Goal: Task Accomplishment & Management: Manage account settings

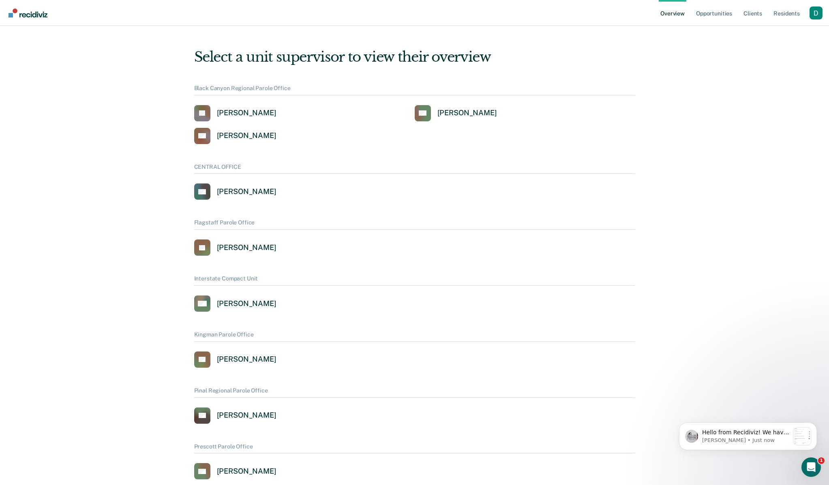
click at [817, 15] on div "Profile dropdown button" at bounding box center [816, 12] width 13 height 13
click at [801, 36] on link "Profile" at bounding box center [783, 37] width 52 height 7
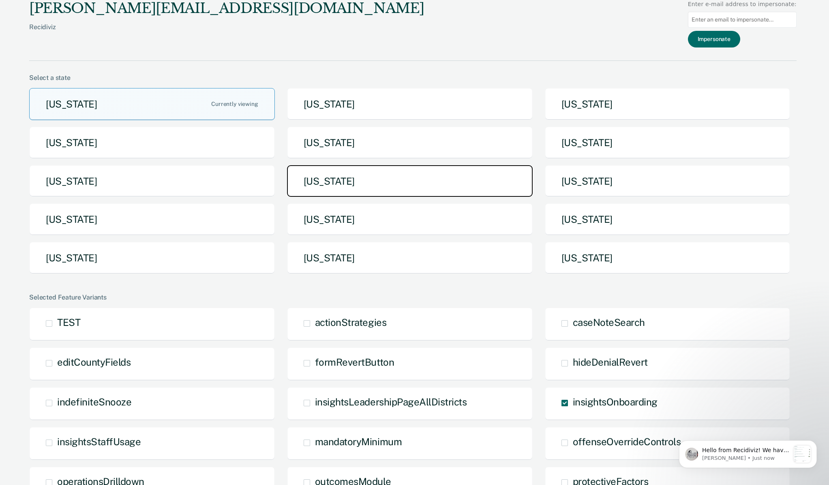
click at [510, 176] on button "[US_STATE]" at bounding box center [410, 181] width 246 height 32
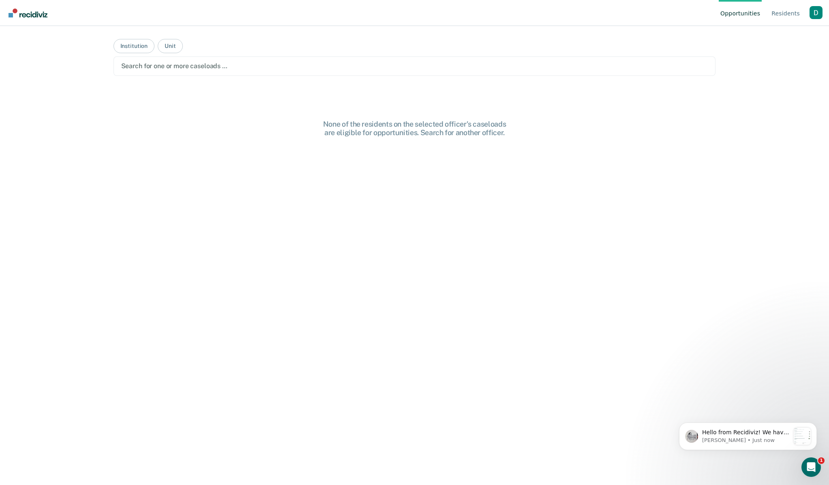
click at [814, 12] on div "Profile dropdown button" at bounding box center [816, 12] width 13 height 13
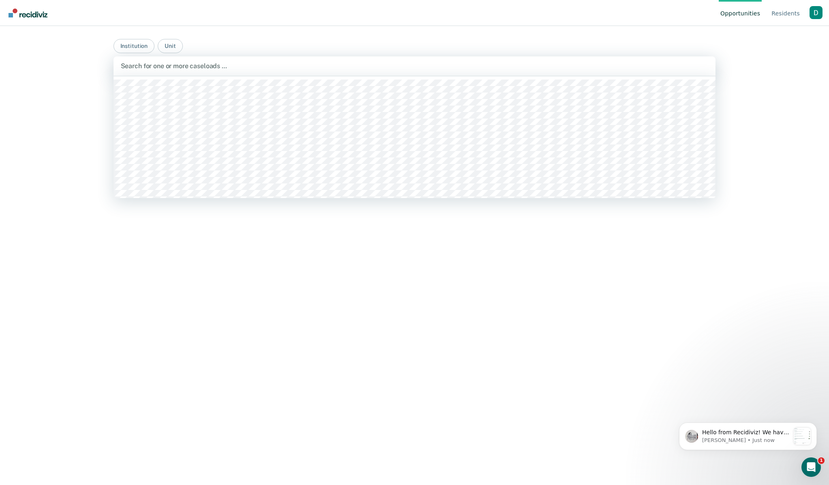
click at [671, 64] on div at bounding box center [415, 65] width 588 height 9
click at [774, 14] on link "Resident s" at bounding box center [786, 13] width 32 height 26
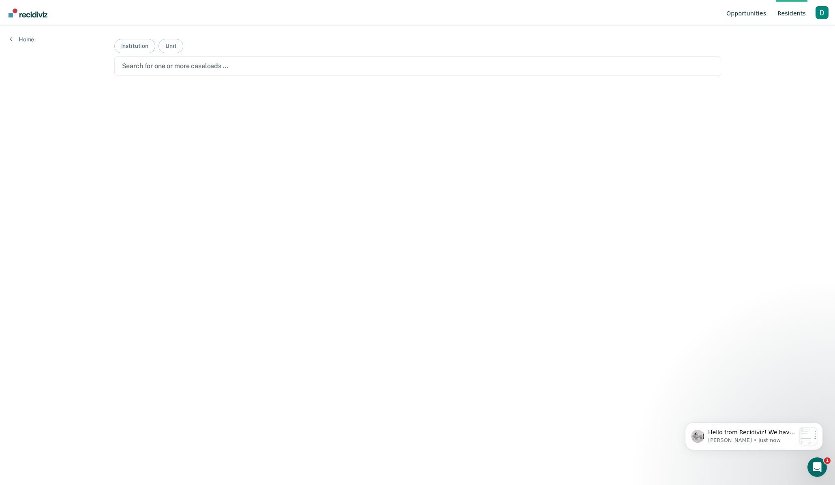
click at [735, 16] on link "Opportunities" at bounding box center [746, 13] width 43 height 26
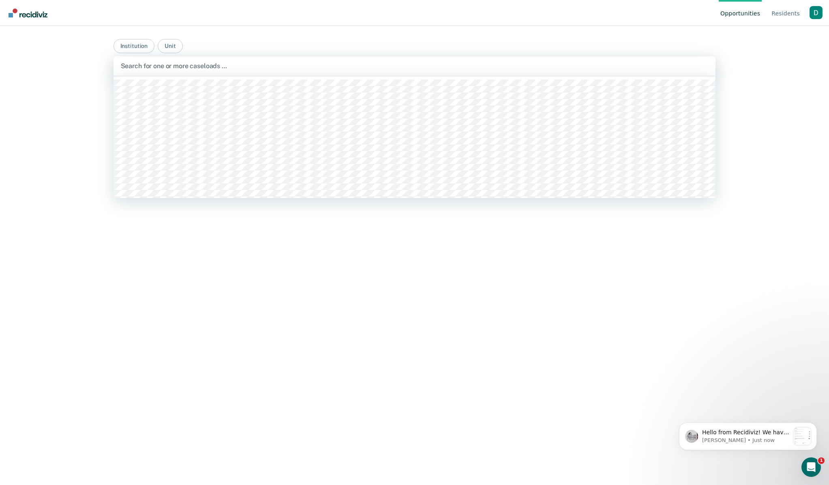
click at [634, 69] on div at bounding box center [415, 65] width 588 height 9
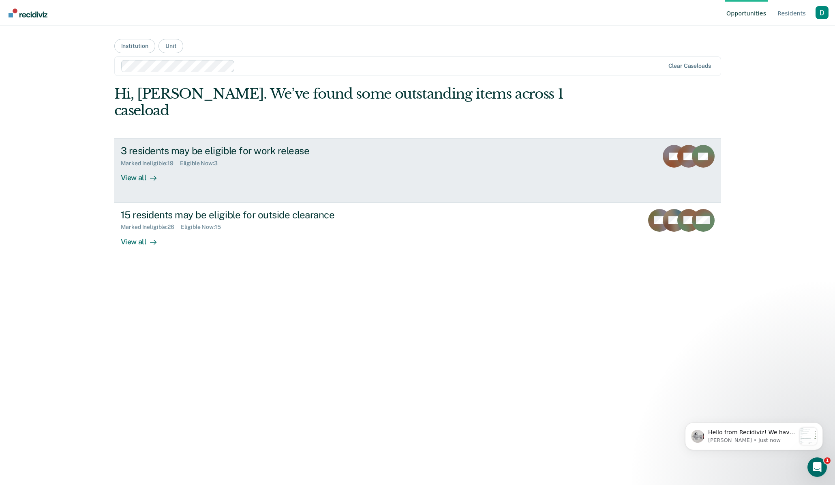
click at [397, 157] on div "Marked Ineligible : 19 Eligible Now : 3" at bounding box center [263, 162] width 285 height 10
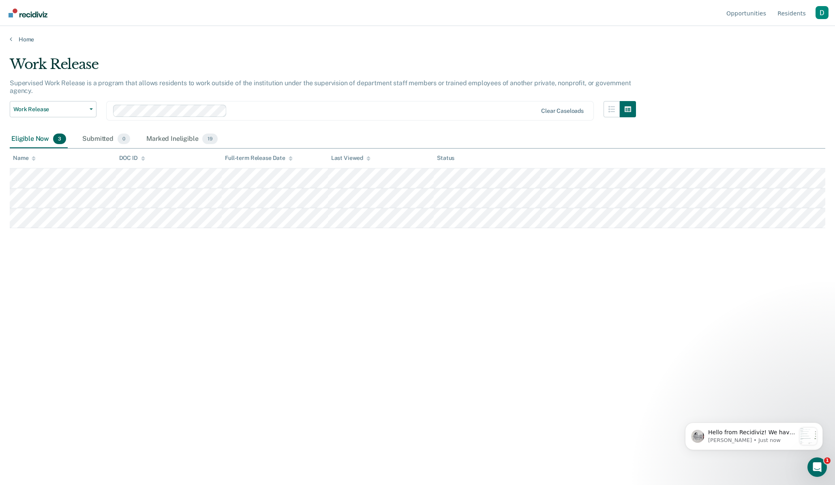
click at [819, 15] on div "Profile dropdown button" at bounding box center [822, 12] width 13 height 13
click at [774, 64] on link "Go to System-Level Trends" at bounding box center [781, 63] width 69 height 7
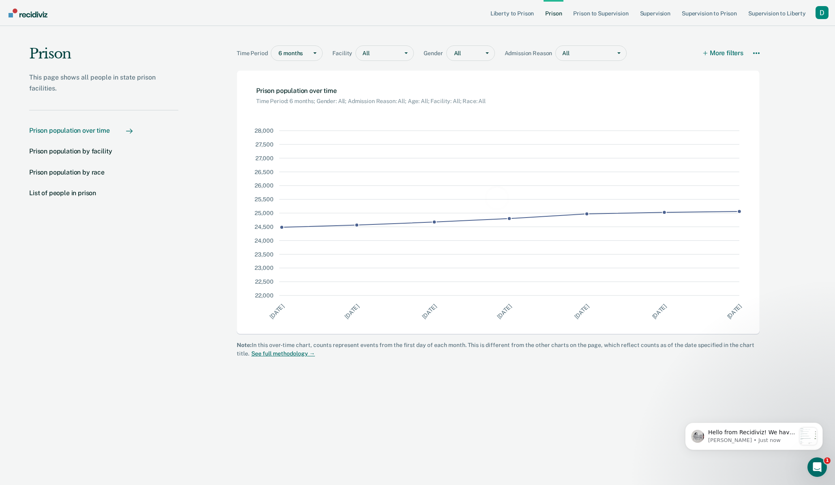
click at [820, 11] on div "Profile dropdown button" at bounding box center [822, 12] width 13 height 13
click at [777, 78] on link "Go to Workflows" at bounding box center [781, 76] width 69 height 7
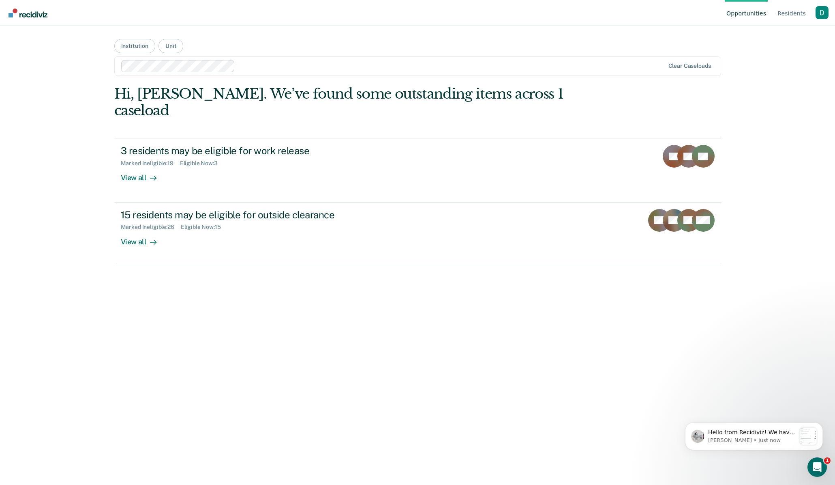
click at [819, 9] on div "Profile dropdown button" at bounding box center [822, 12] width 13 height 13
click at [792, 35] on link "Profile" at bounding box center [781, 37] width 69 height 7
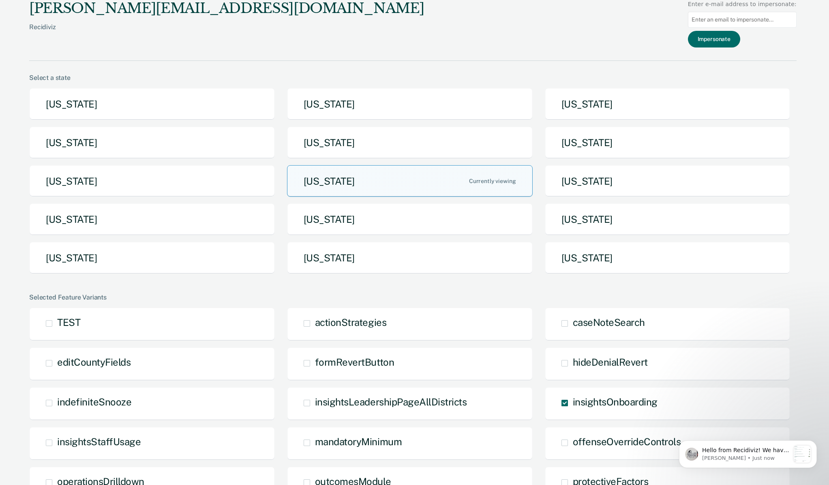
click at [742, 17] on input "Main chart and filter content" at bounding box center [742, 20] width 109 height 16
type input "david.edwards@doc.mo.gov"
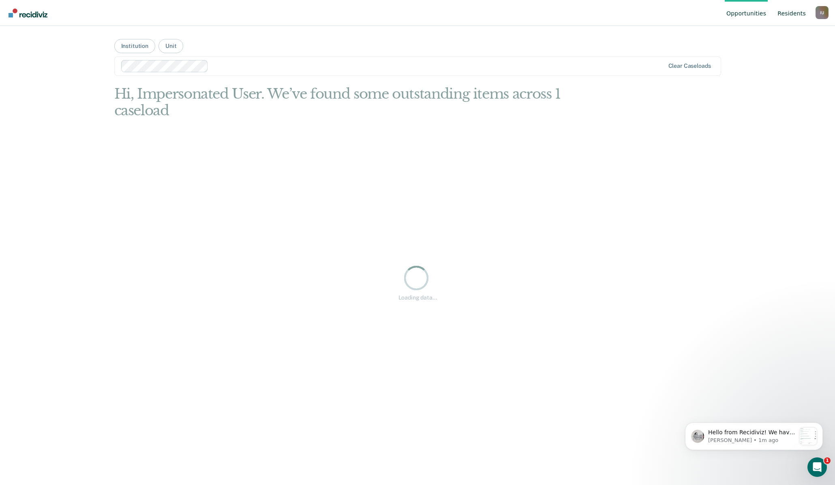
click at [779, 13] on link "Resident s" at bounding box center [792, 13] width 32 height 26
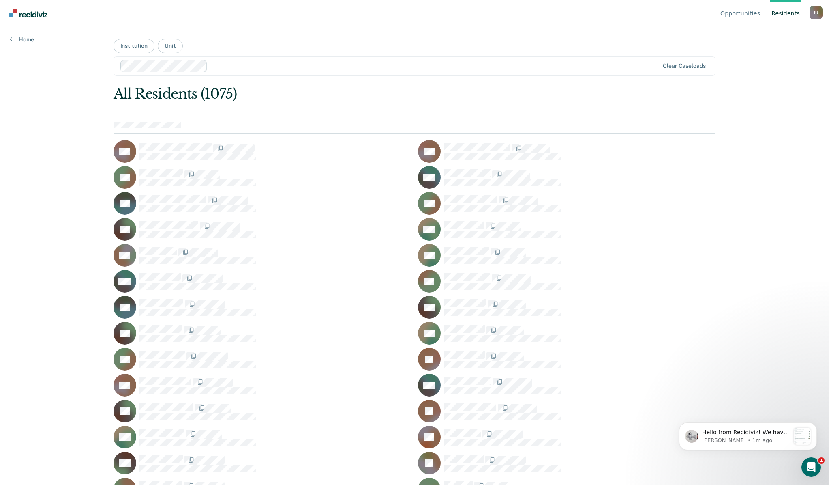
click at [721, 12] on nav "Opportunities Resident s Impersonated User I U Profile How it works Go to Syste…" at bounding box center [414, 13] width 816 height 26
click at [741, 10] on link "Opportunities" at bounding box center [740, 13] width 43 height 26
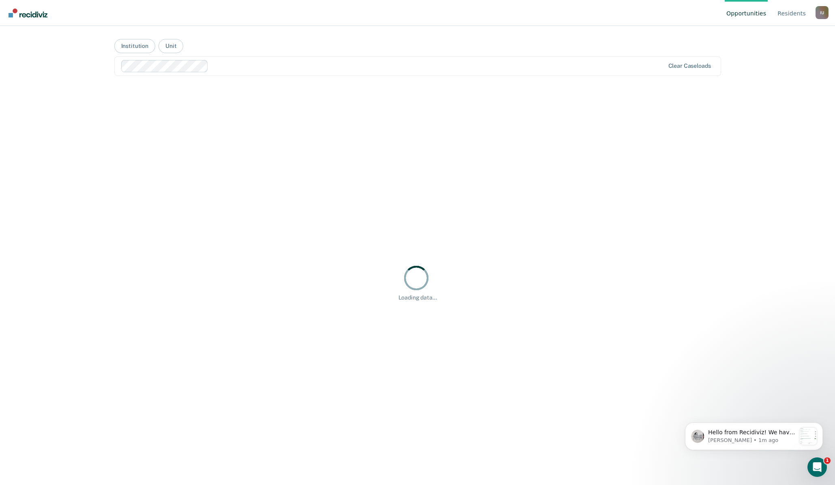
click at [822, 13] on div "I U" at bounding box center [822, 12] width 13 height 13
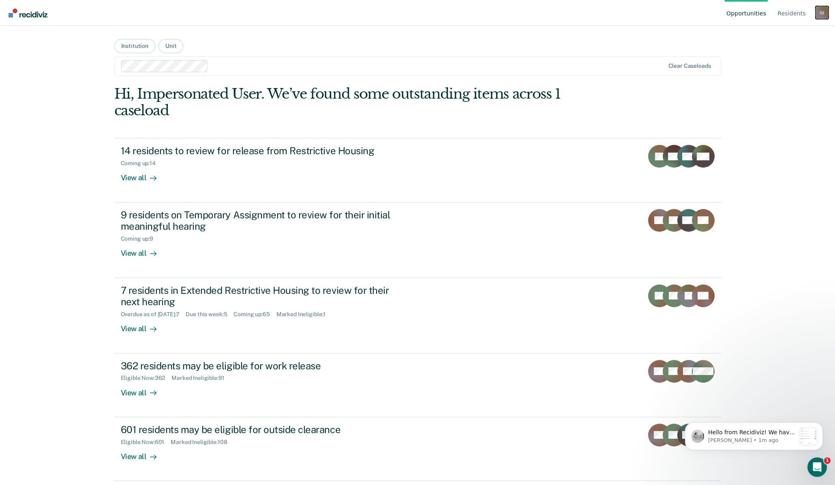
click at [822, 13] on div "I U" at bounding box center [822, 12] width 13 height 13
click at [822, 13] on div "Impersonated User I U Profile How it works Go to System-Level Trends Log Out" at bounding box center [822, 13] width 13 height 15
click at [822, 13] on div "I U" at bounding box center [822, 12] width 13 height 13
click at [772, 63] on link "Go to System-Level Trends" at bounding box center [781, 63] width 69 height 7
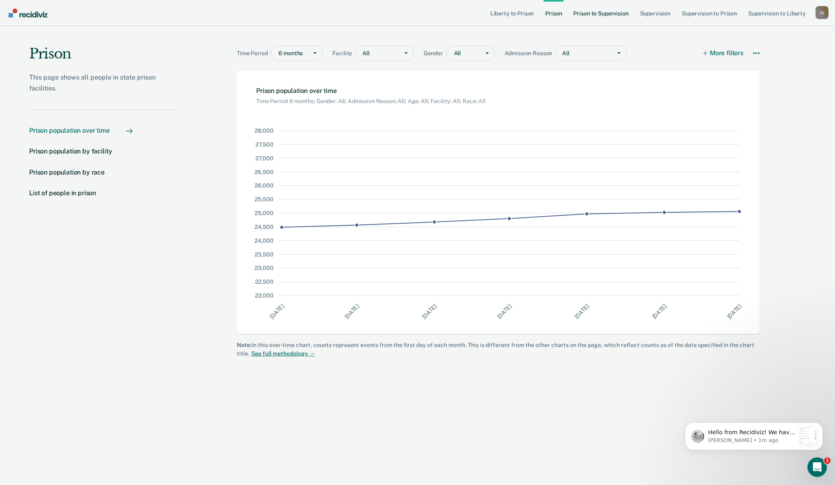
click at [581, 13] on link "Prison to Supervision" at bounding box center [601, 13] width 58 height 26
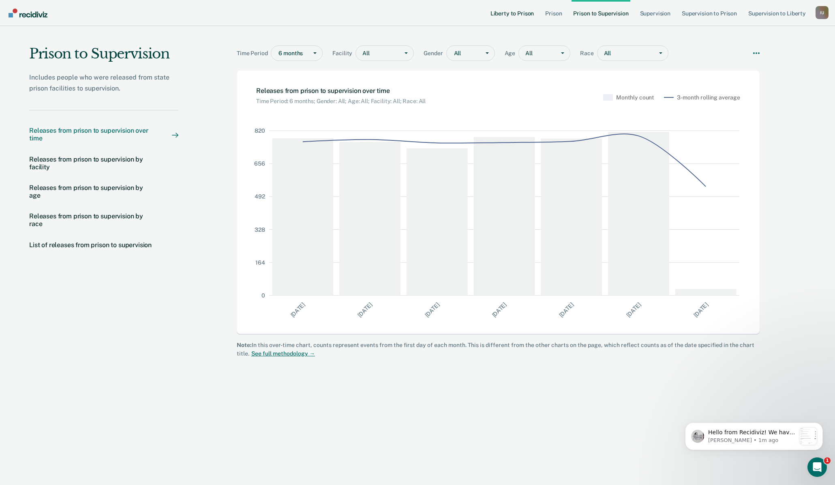
click at [516, 13] on link "Liberty to Prison" at bounding box center [512, 13] width 47 height 26
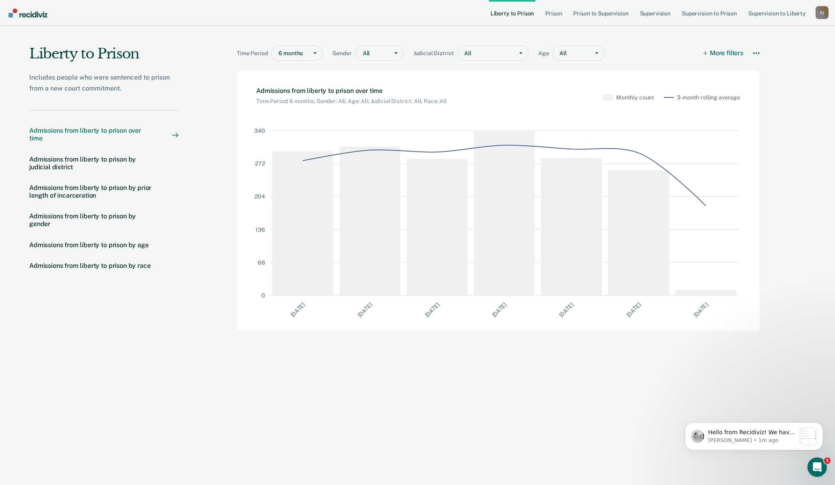
click at [824, 11] on div "I U" at bounding box center [822, 12] width 13 height 13
click at [785, 35] on link "Profile" at bounding box center [781, 37] width 69 height 7
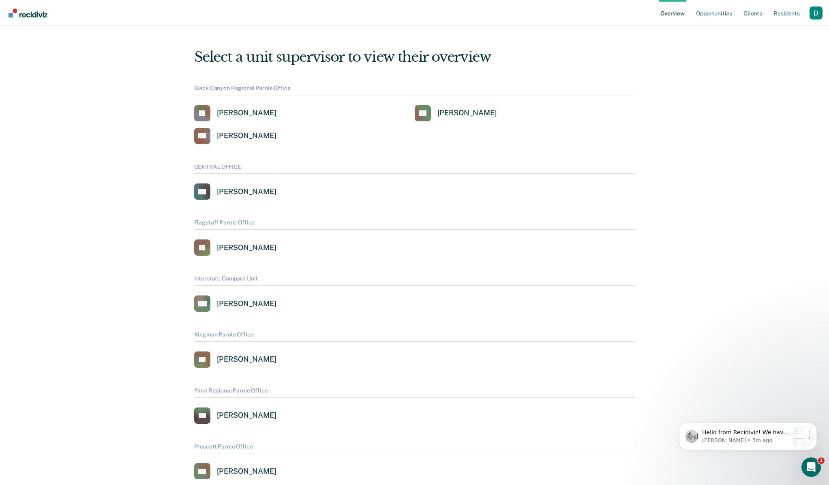
click at [817, 19] on div "Profile dropdown button" at bounding box center [816, 12] width 13 height 13
click at [785, 35] on link "Profile" at bounding box center [783, 37] width 52 height 7
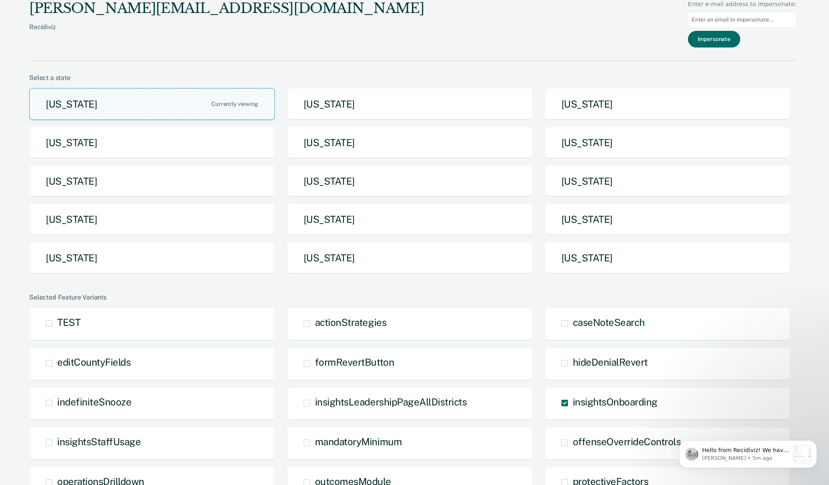
click at [722, 22] on input "Main chart and filter content" at bounding box center [742, 20] width 109 height 16
paste input "andrea.forbes@doc.mo.gov"
type input "andrea.forbes@doc.mo.gov"
click at [722, 38] on button "Impersonate" at bounding box center [714, 39] width 52 height 17
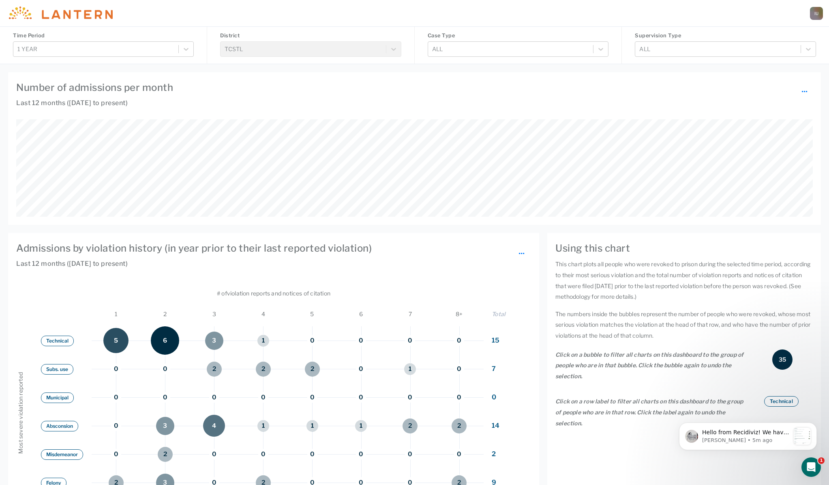
scroll to position [97, 797]
click at [819, 13] on div "I U" at bounding box center [816, 13] width 13 height 13
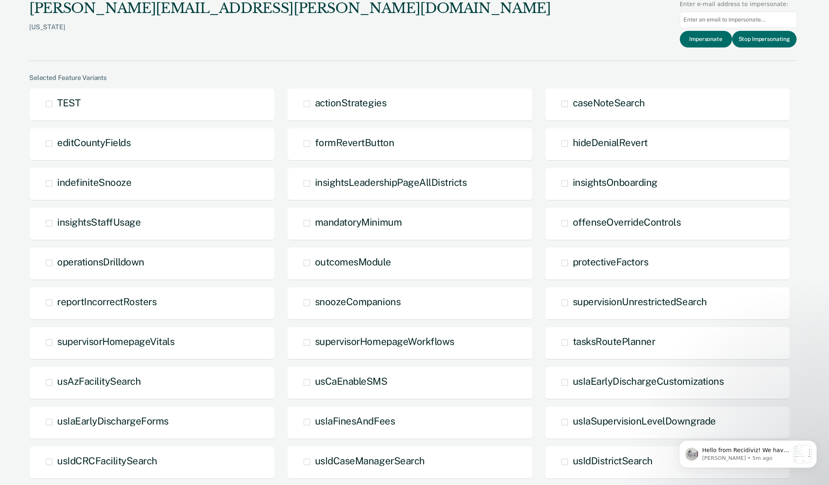
click at [697, 24] on input "Main chart and filter content" at bounding box center [738, 20] width 117 height 16
type input "david.edwards@doc.mo.gov"
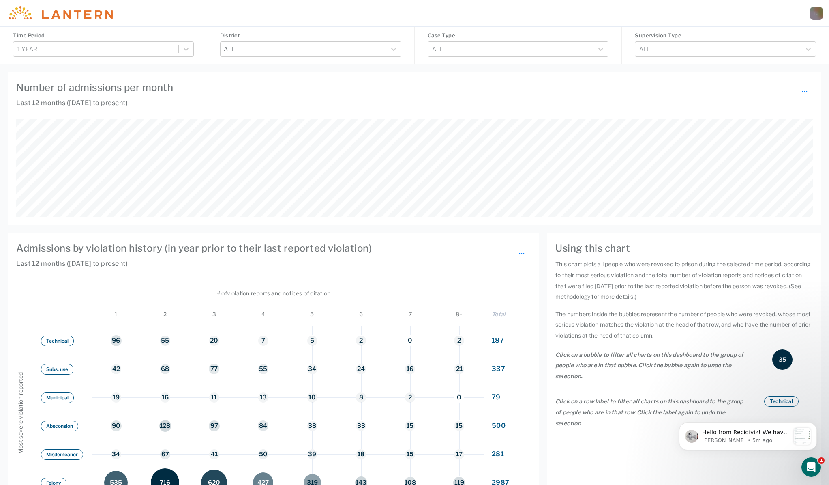
scroll to position [291, 668]
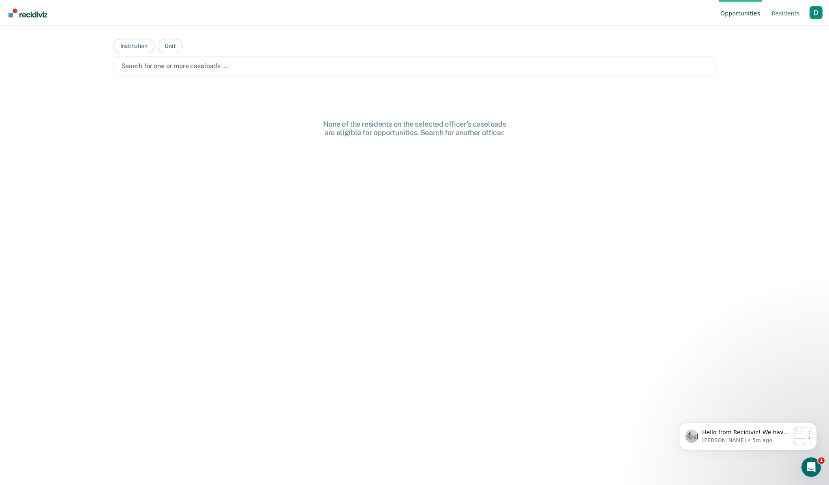
click at [815, 12] on div "Profile dropdown button" at bounding box center [816, 12] width 13 height 13
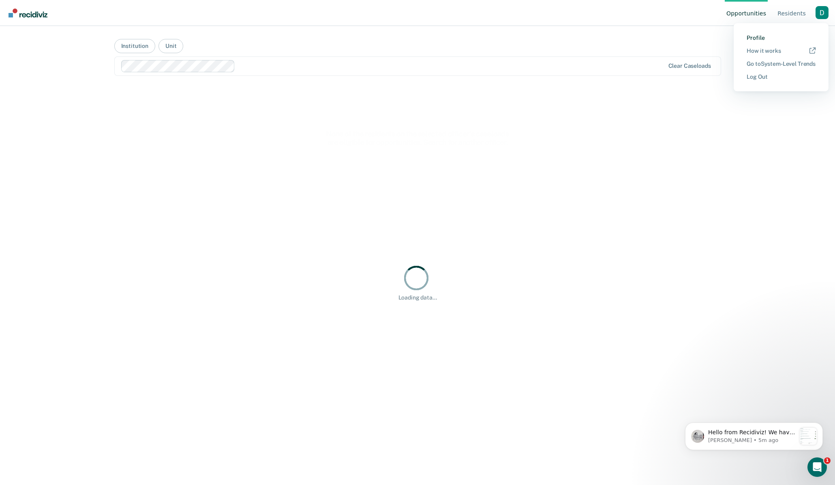
click at [765, 37] on link "Profile" at bounding box center [781, 37] width 69 height 7
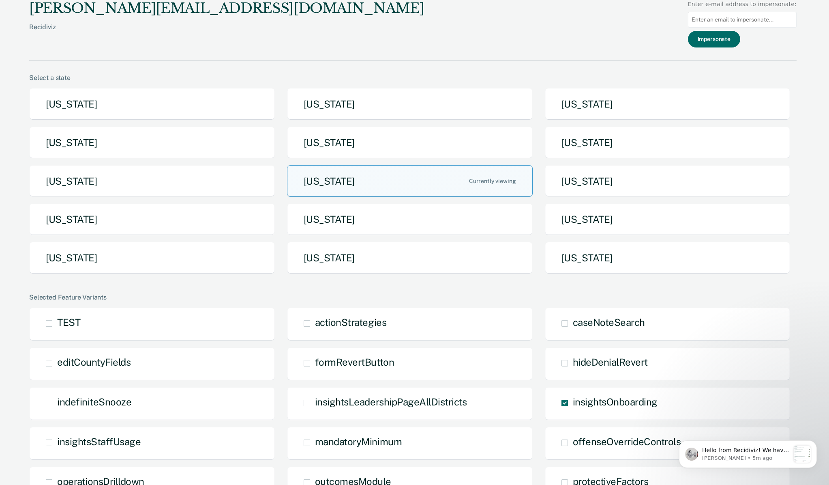
click at [729, 19] on input "Main chart and filter content" at bounding box center [742, 20] width 109 height 16
type input "david.edwards@doc.mo.gov"
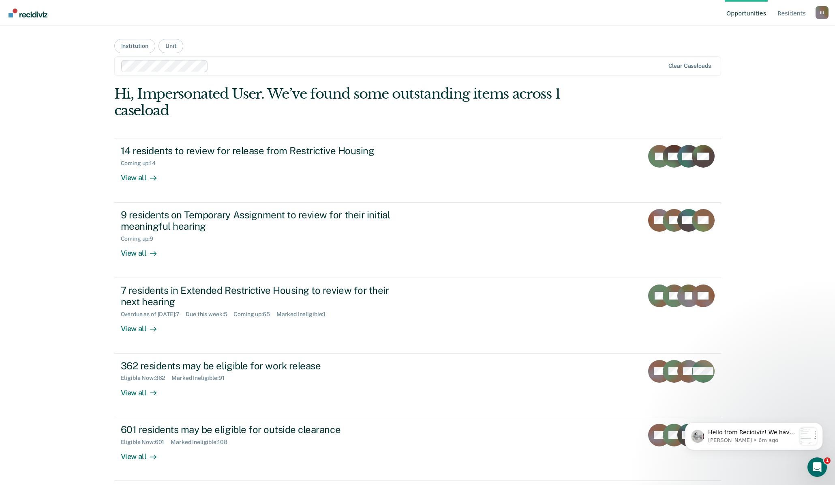
click at [819, 7] on div "I U" at bounding box center [822, 12] width 13 height 13
click at [819, 15] on div "I U" at bounding box center [822, 12] width 13 height 13
click at [823, 15] on div "I U" at bounding box center [822, 12] width 13 height 13
click at [822, 17] on div "I U" at bounding box center [822, 12] width 13 height 13
click at [821, 10] on div "I U" at bounding box center [822, 12] width 13 height 13
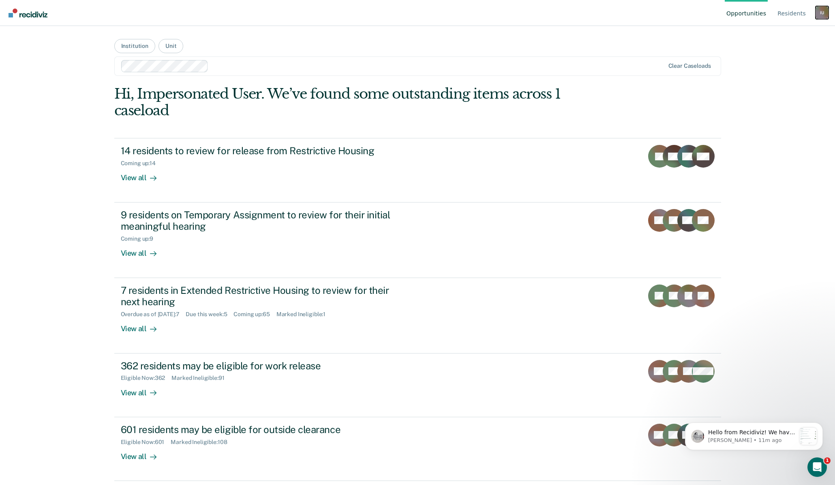
click at [821, 15] on div "I U" at bounding box center [822, 12] width 13 height 13
click at [819, 14] on div "I U" at bounding box center [822, 12] width 13 height 13
click at [784, 64] on link "Go to System-Level Trends" at bounding box center [781, 63] width 69 height 7
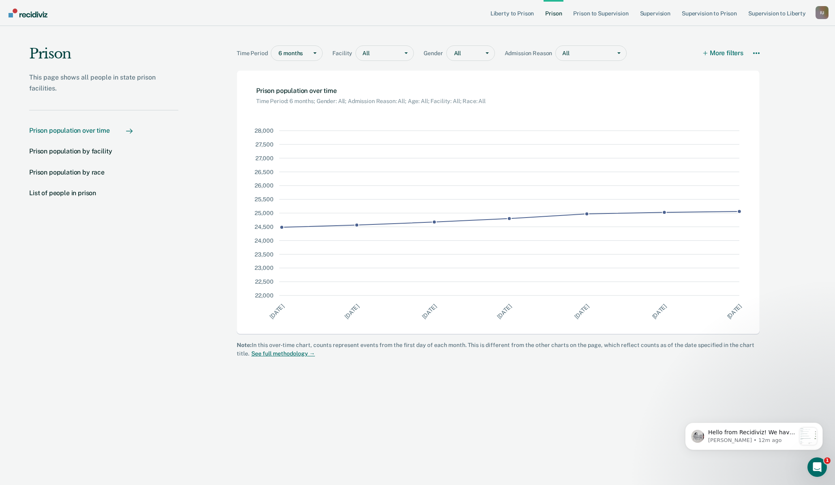
click at [823, 11] on div "I U" at bounding box center [822, 12] width 13 height 13
click at [753, 37] on link "Profile" at bounding box center [781, 37] width 69 height 7
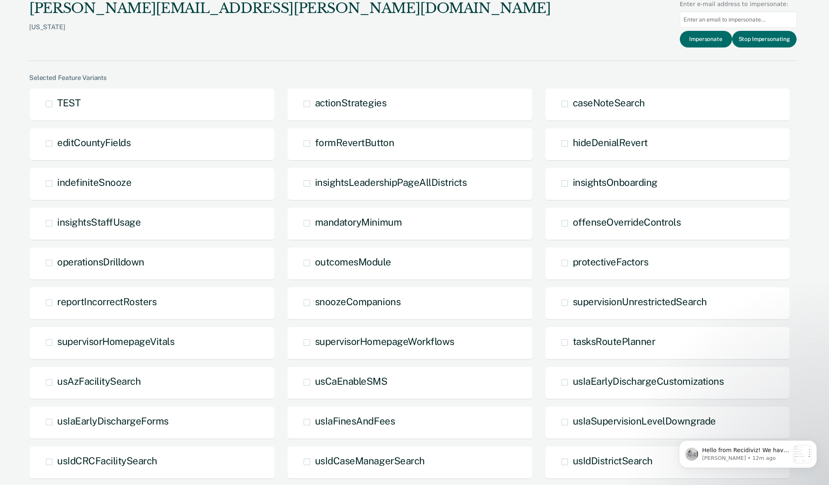
click at [726, 15] on input "Main chart and filter content" at bounding box center [738, 20] width 117 height 16
paste input "andrea.forbes@doc.mo.gov"
type input "andrea.forbes@doc.mo.gov"
click at [722, 40] on button "Impersonate" at bounding box center [706, 39] width 52 height 17
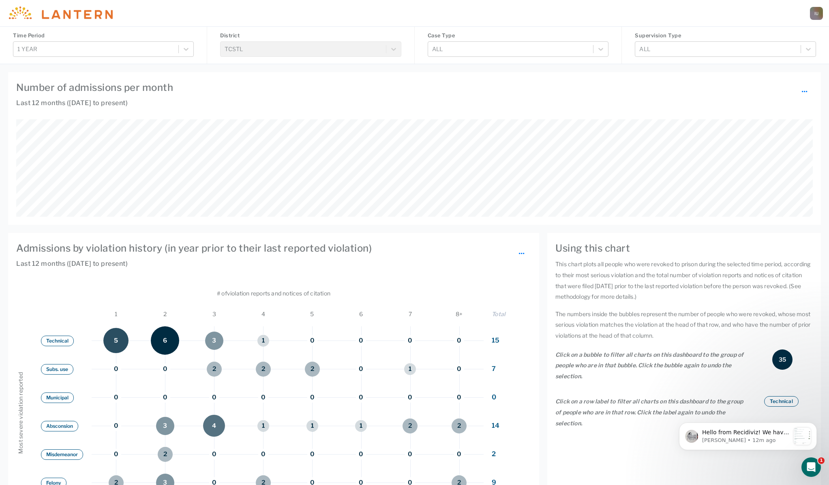
click at [34, 13] on img at bounding box center [59, 12] width 106 height 13
click at [815, 13] on div "I U" at bounding box center [816, 13] width 13 height 13
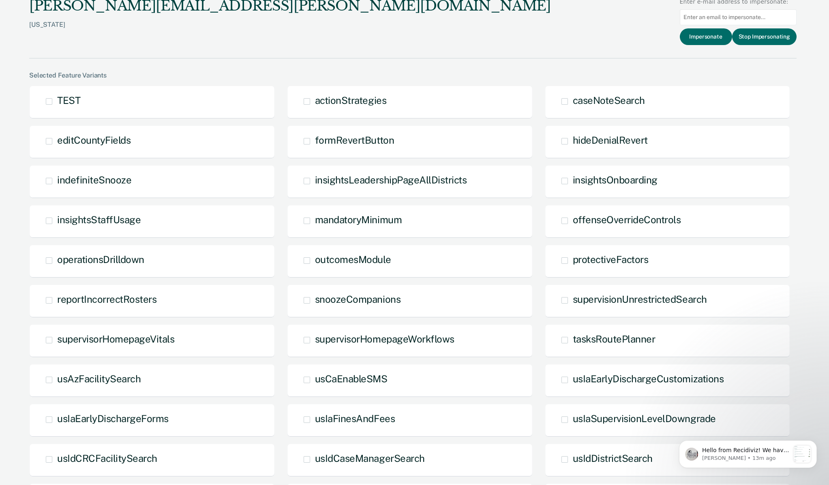
scroll to position [266, 0]
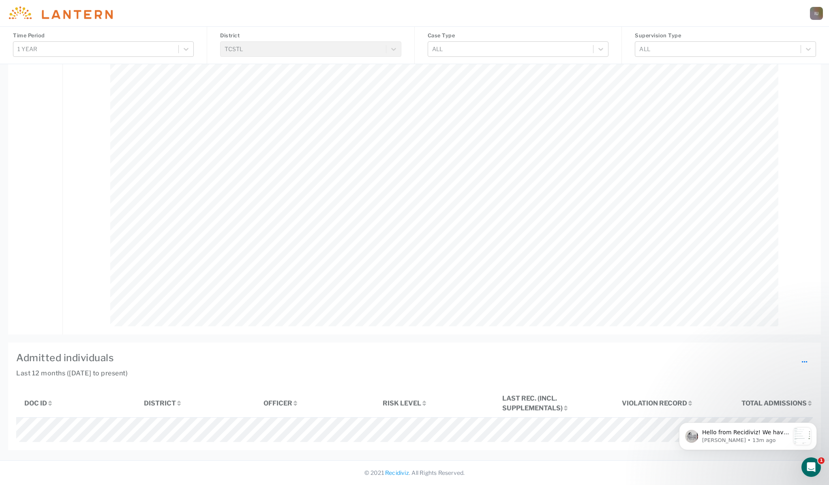
scroll to position [821, 0]
click at [817, 15] on div "I U" at bounding box center [816, 13] width 13 height 13
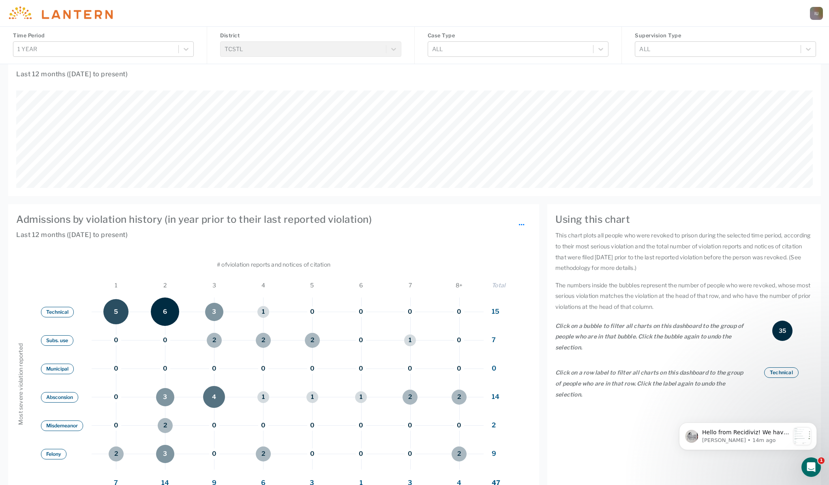
scroll to position [97, 797]
click at [819, 11] on div "I U" at bounding box center [816, 13] width 13 height 13
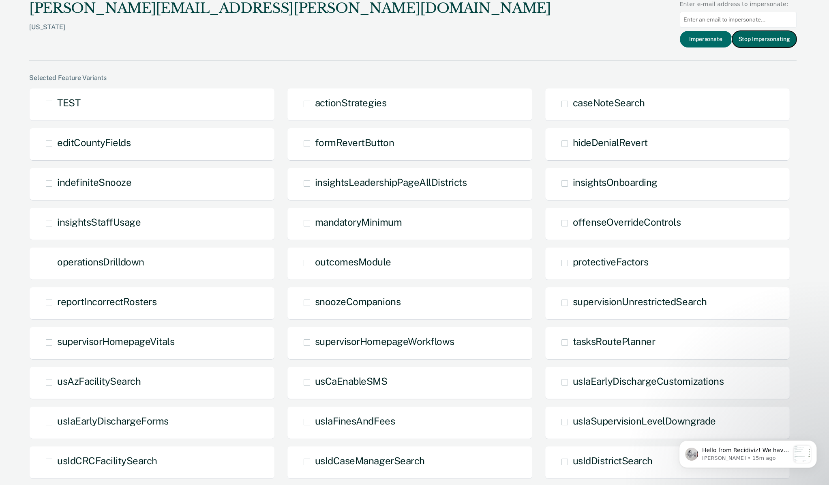
click at [767, 39] on button "Stop Impersonating" at bounding box center [764, 39] width 64 height 17
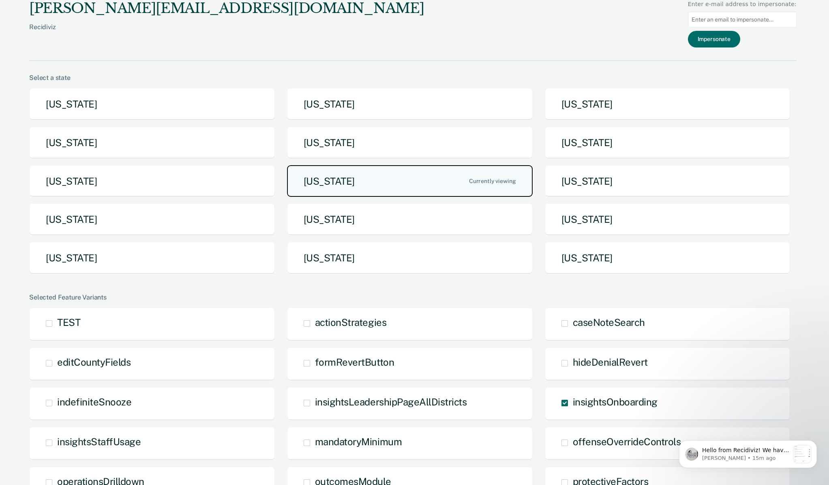
click at [456, 180] on button "[US_STATE]" at bounding box center [410, 181] width 246 height 32
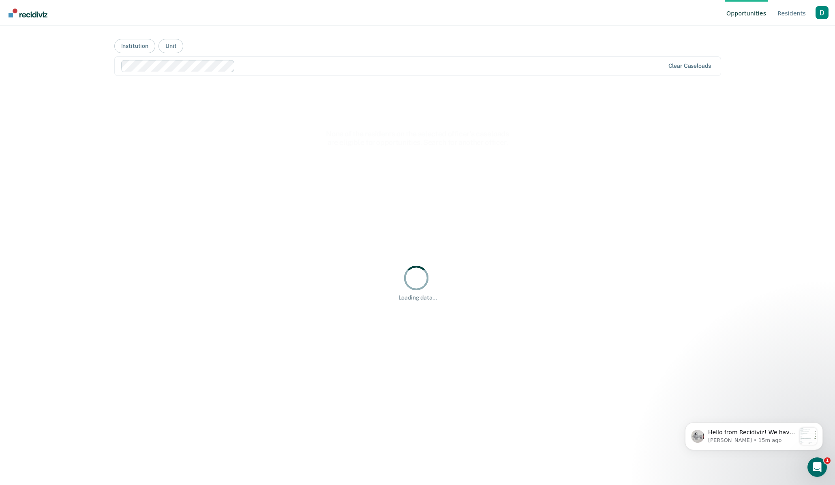
click at [829, 11] on div "Opportunities Resident s Profile How it works Go to System-Level Trends Log Out" at bounding box center [417, 13] width 835 height 26
click at [825, 11] on div "Profile dropdown button" at bounding box center [822, 12] width 13 height 13
